Goal: Transaction & Acquisition: Purchase product/service

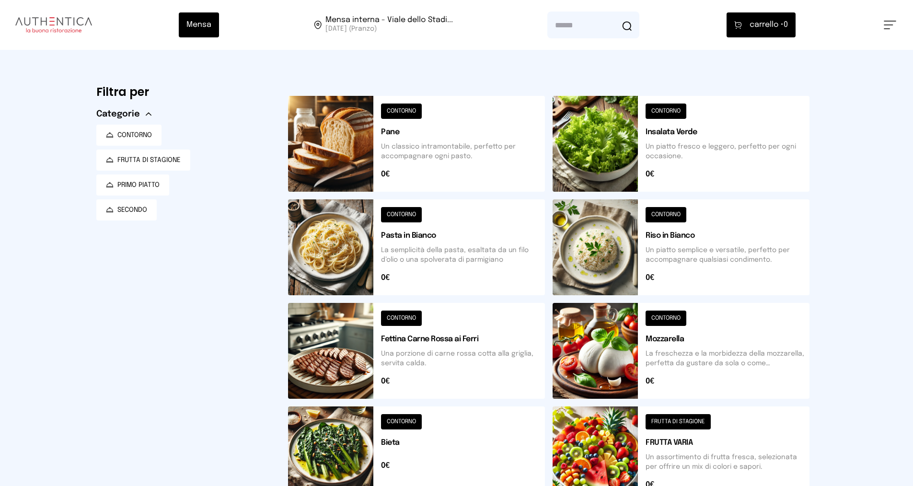
scroll to position [240, 0]
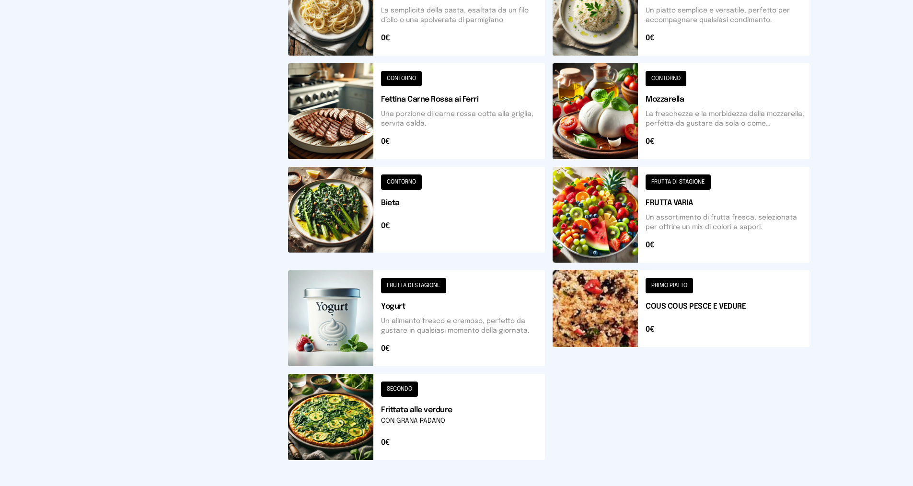
click at [701, 296] on button at bounding box center [680, 318] width 257 height 96
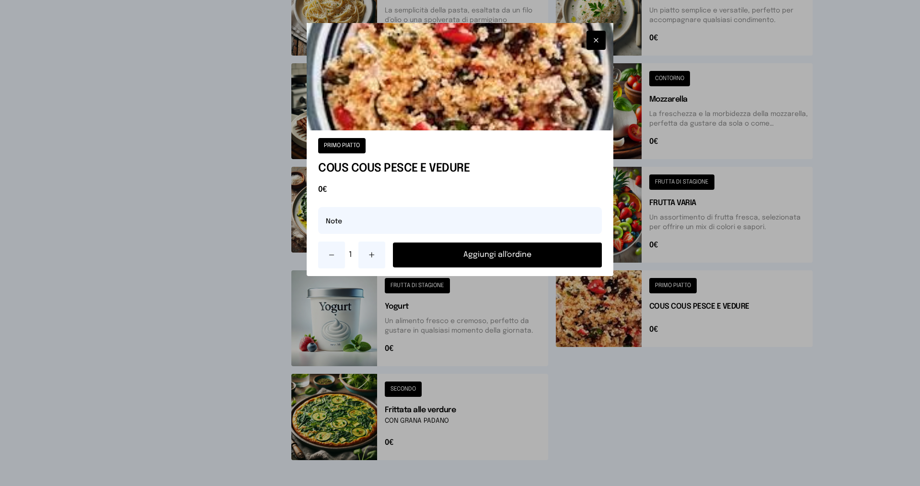
click at [494, 250] on button "Aggiungi all'ordine" at bounding box center [497, 254] width 209 height 25
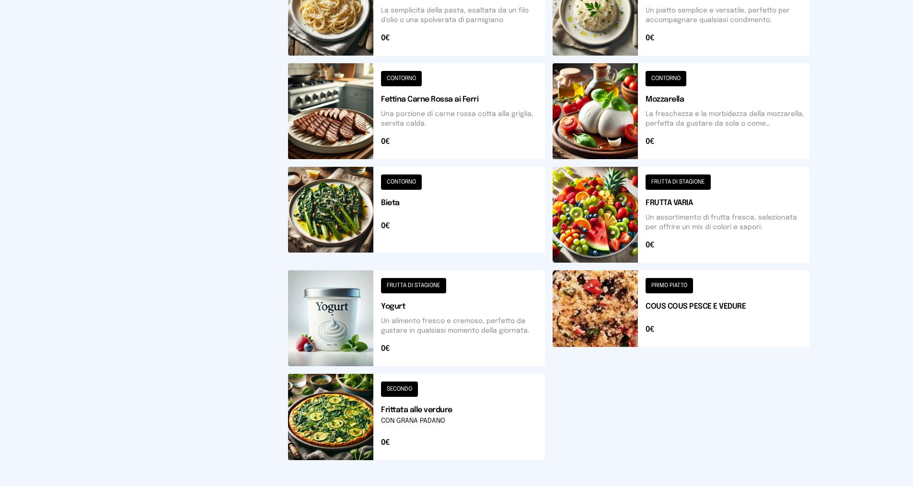
click at [455, 415] on button at bounding box center [416, 417] width 257 height 86
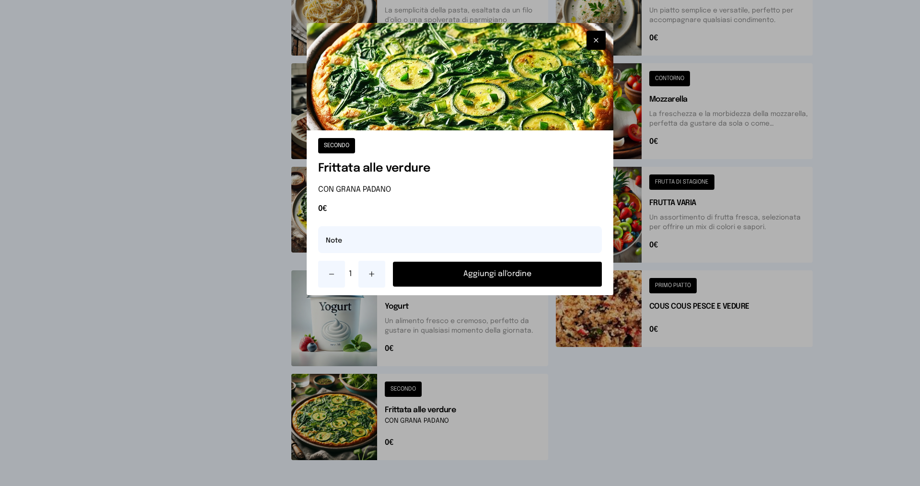
click at [373, 278] on button at bounding box center [371, 274] width 27 height 27
click at [434, 271] on button "Aggiungi all'ordine" at bounding box center [497, 274] width 209 height 25
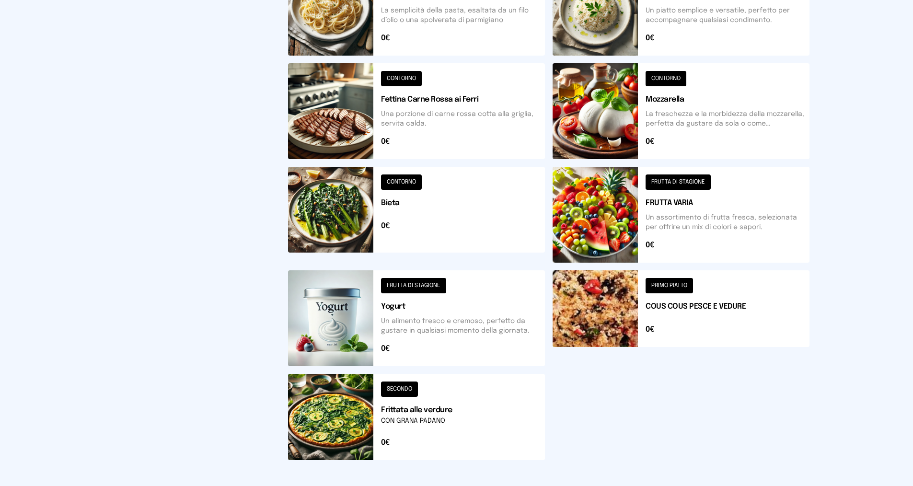
scroll to position [0, 0]
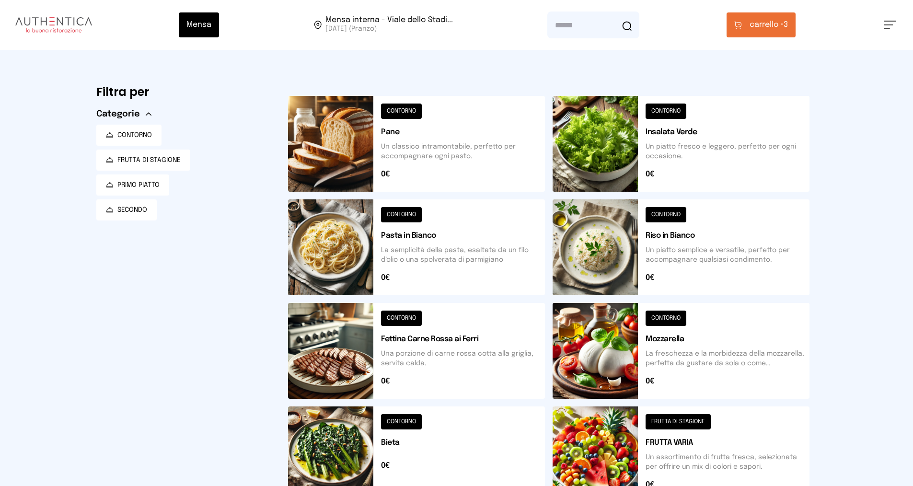
click at [751, 33] on button "carrello • 3" at bounding box center [760, 24] width 69 height 25
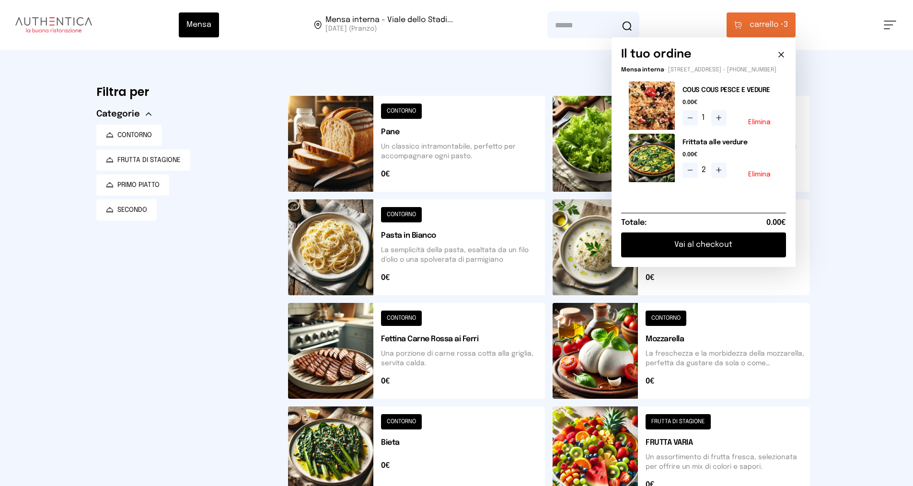
click at [703, 250] on button "Vai al checkout" at bounding box center [703, 244] width 165 height 25
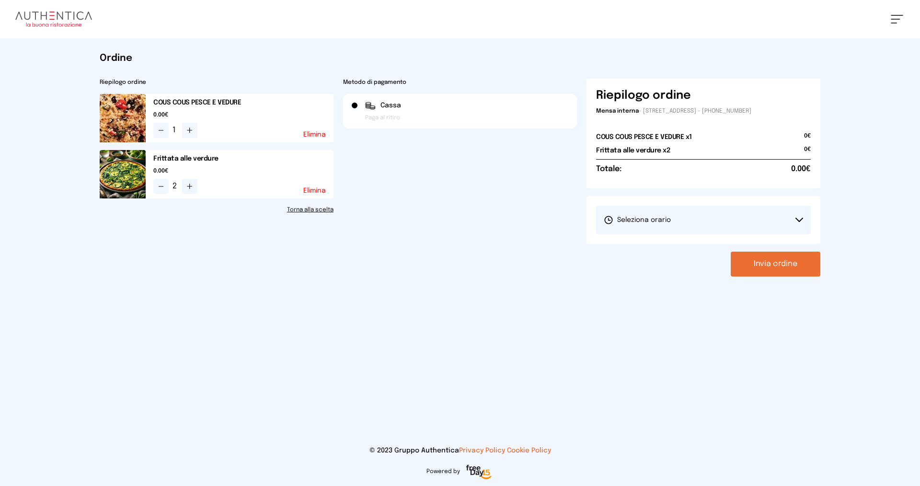
click at [672, 219] on button "Seleziona orario" at bounding box center [703, 220] width 215 height 29
click at [672, 250] on span "1° Turno (13:00 - 15:00)" at bounding box center [640, 247] width 72 height 10
click at [785, 258] on button "Invia ordine" at bounding box center [776, 263] width 90 height 25
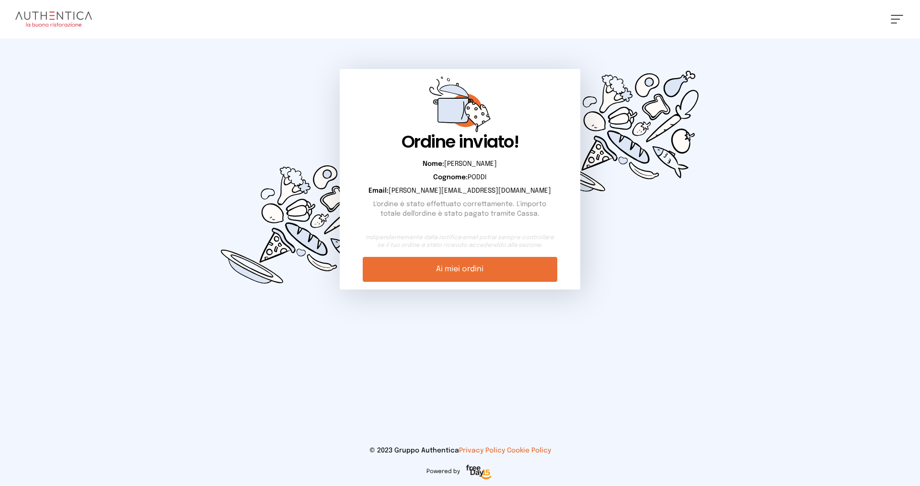
click at [465, 272] on link "Ai miei ordini" at bounding box center [460, 269] width 194 height 25
